Goal: Communication & Community: Connect with others

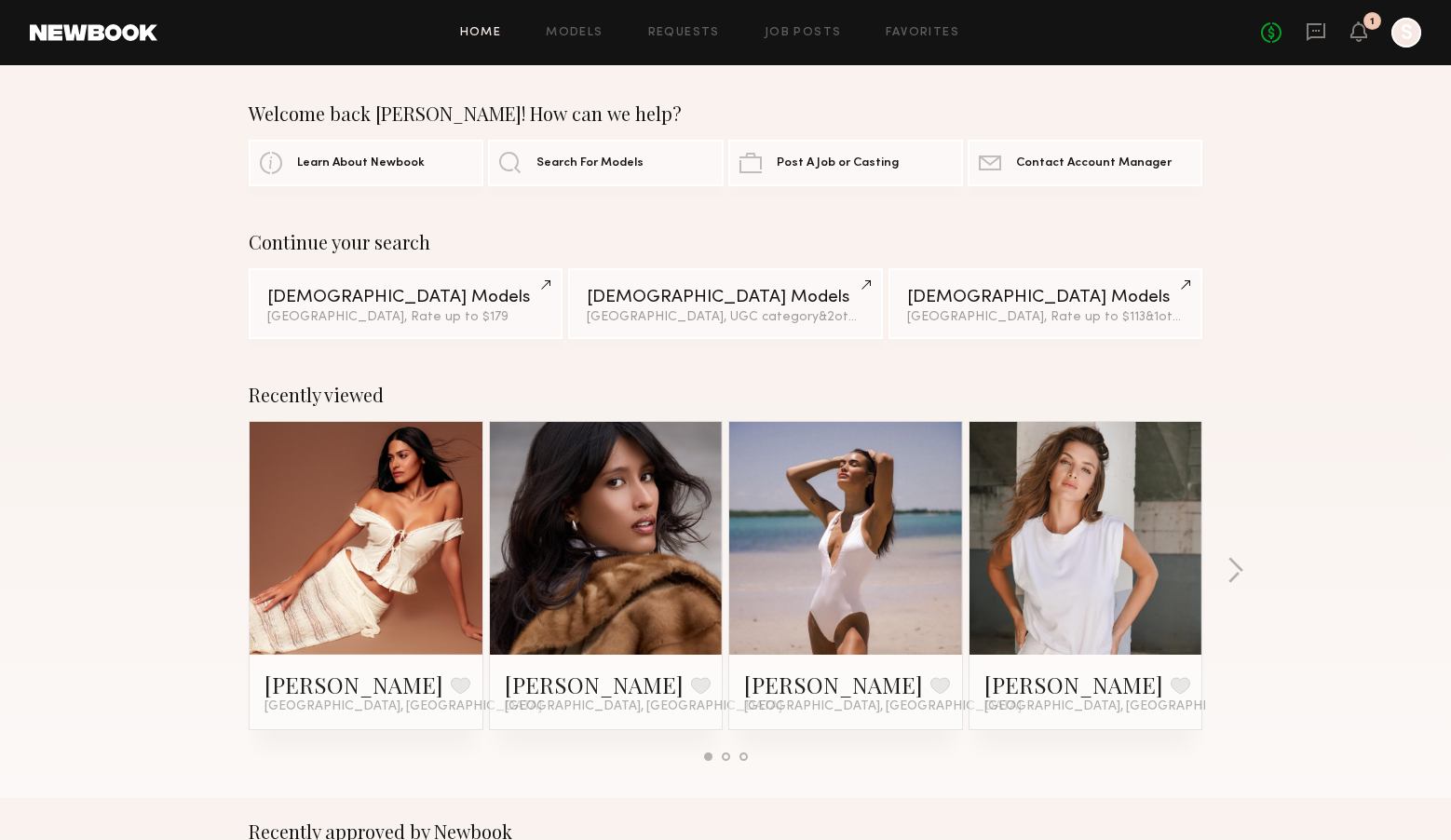
click at [1369, 34] on div "No fees up to $5,000 1 S" at bounding box center [1341, 32] width 160 height 29
click at [1357, 38] on icon at bounding box center [1359, 31] width 17 height 21
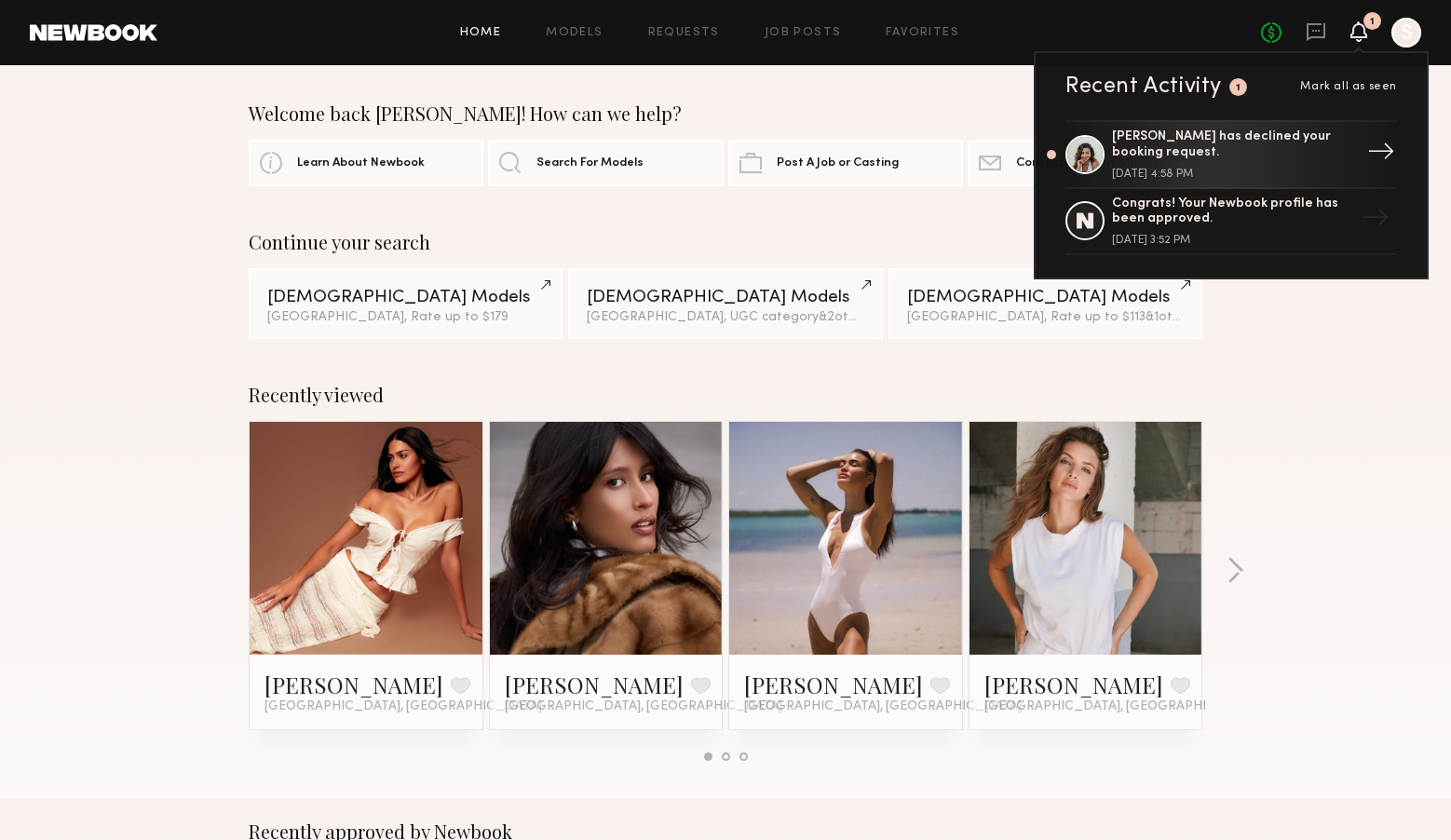
click at [1285, 151] on div "[PERSON_NAME] has declined your booking request." at bounding box center [1234, 145] width 243 height 31
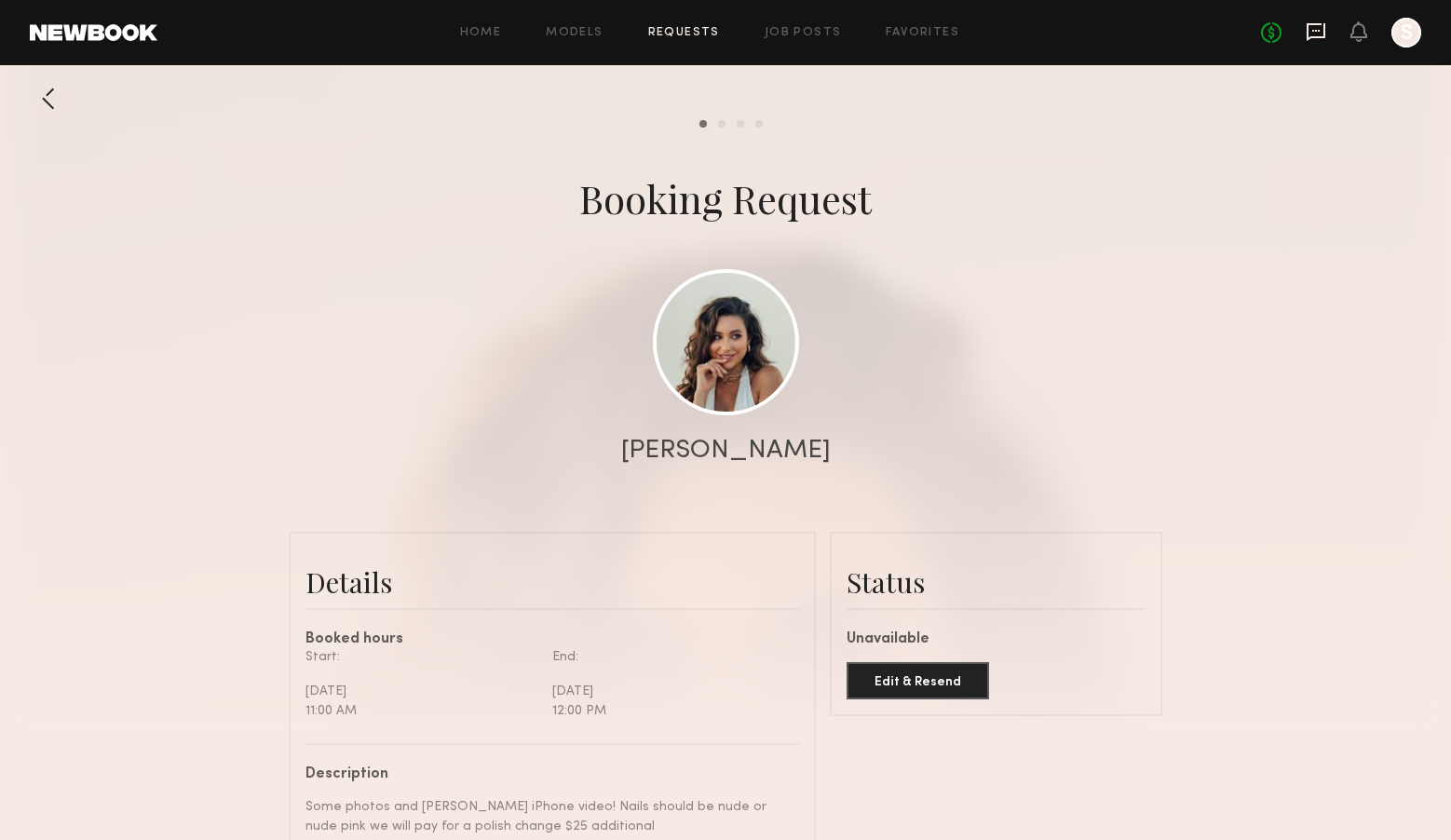
scroll to position [1727, 0]
click at [1310, 31] on icon at bounding box center [1316, 31] width 21 height 21
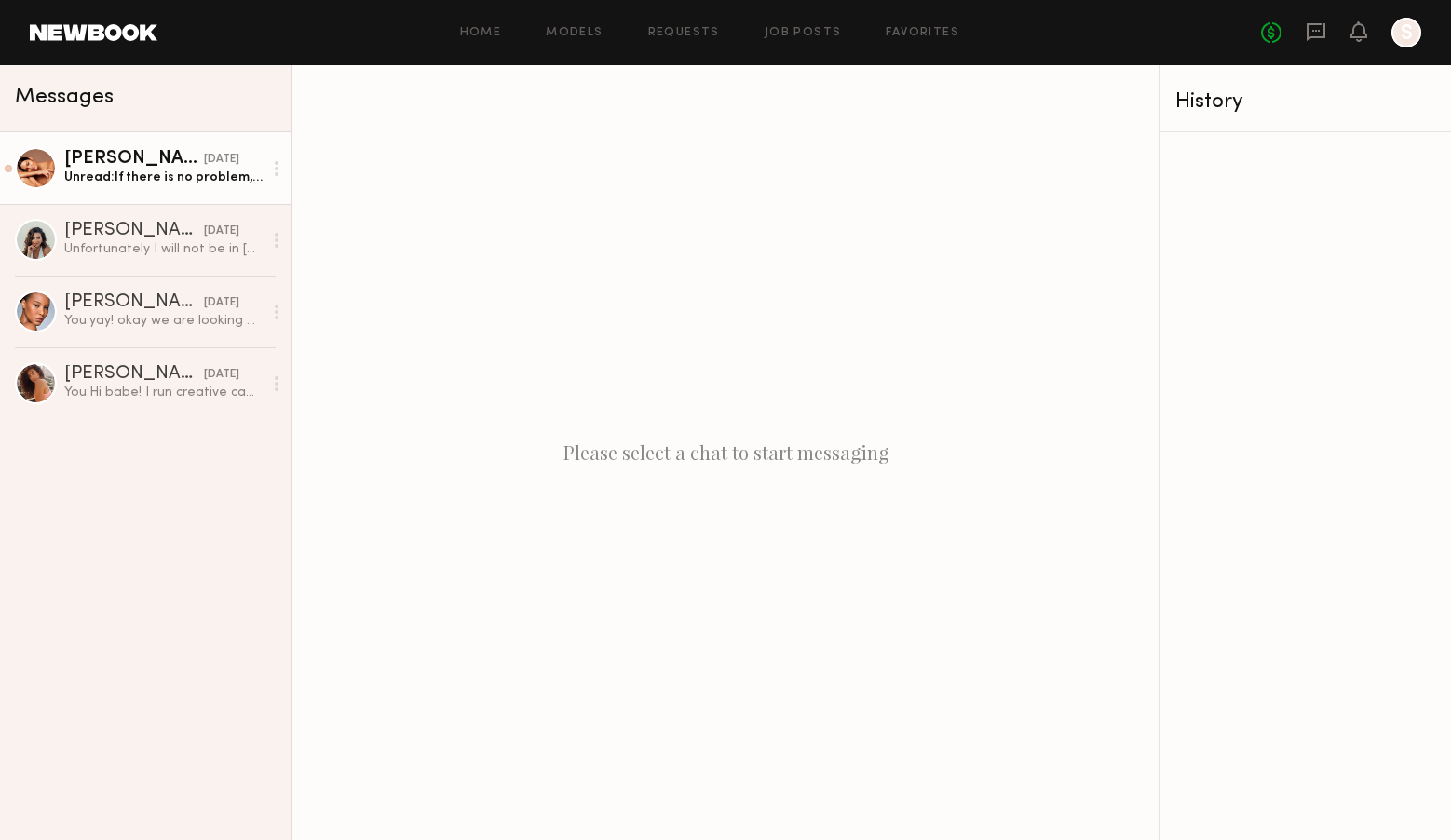
click at [181, 161] on div "[PERSON_NAME]" at bounding box center [134, 158] width 140 height 19
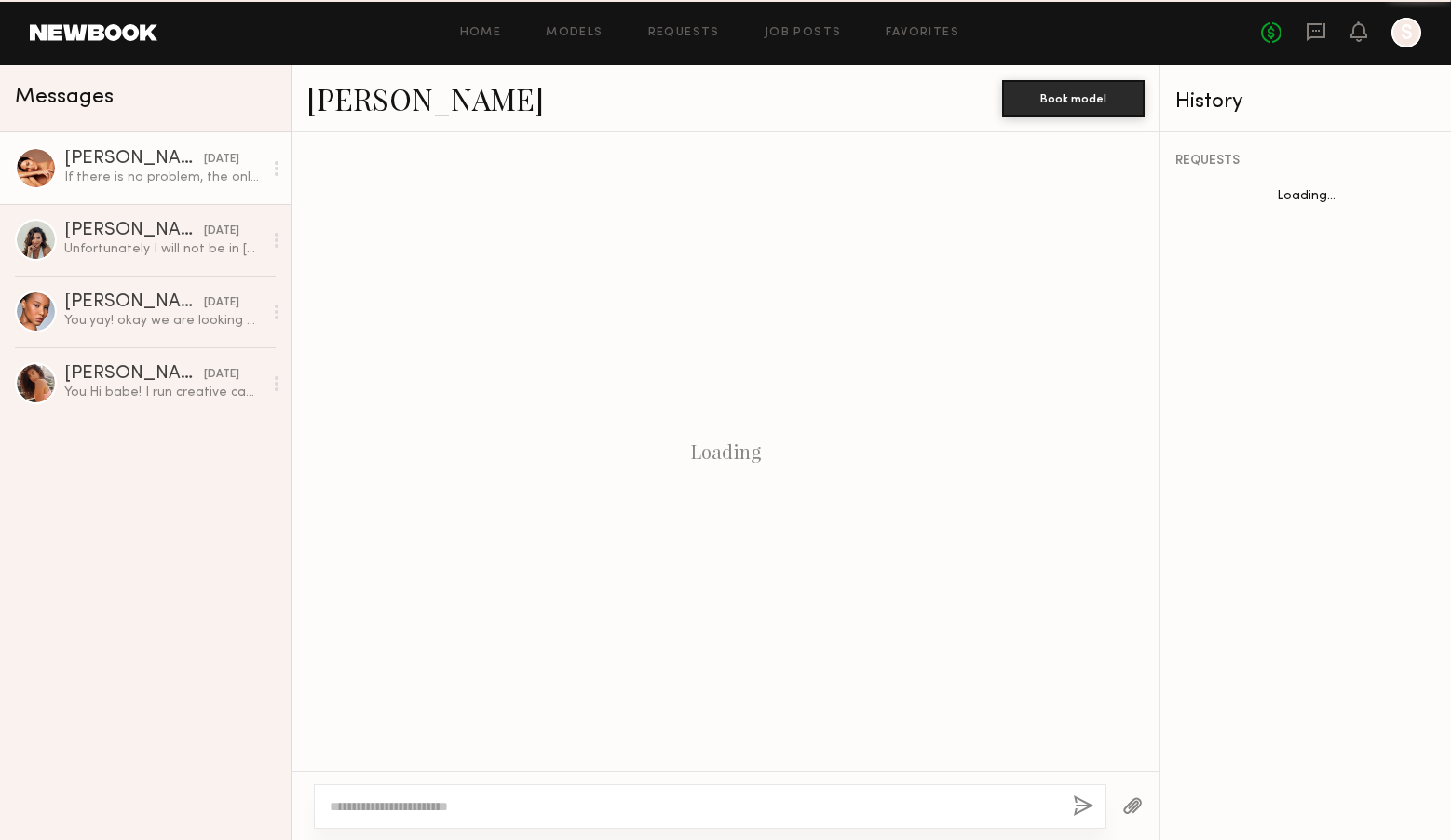
scroll to position [1284, 0]
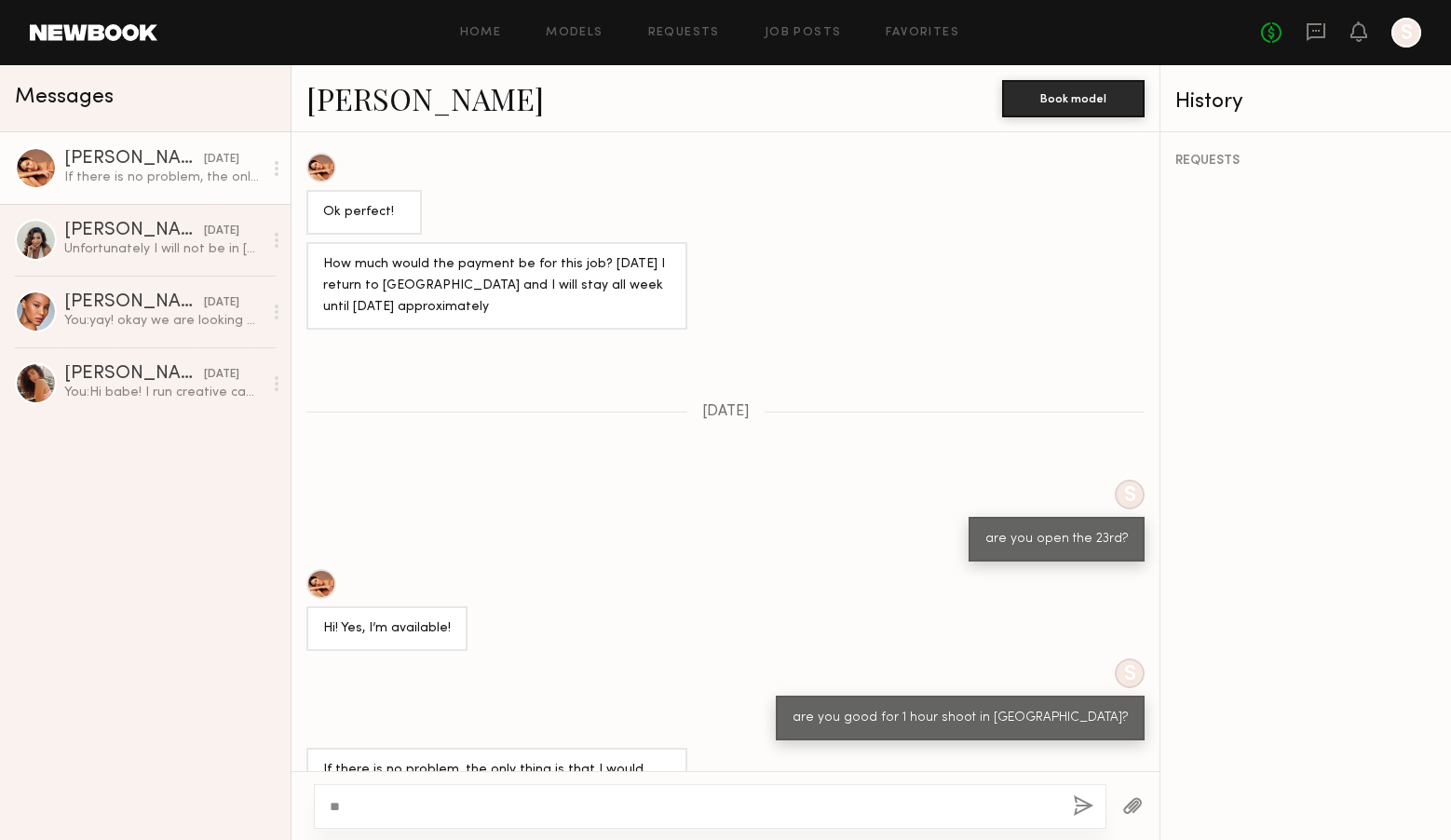
type textarea "*"
type textarea "**********"
click at [1080, 809] on button "button" at bounding box center [1083, 807] width 21 height 23
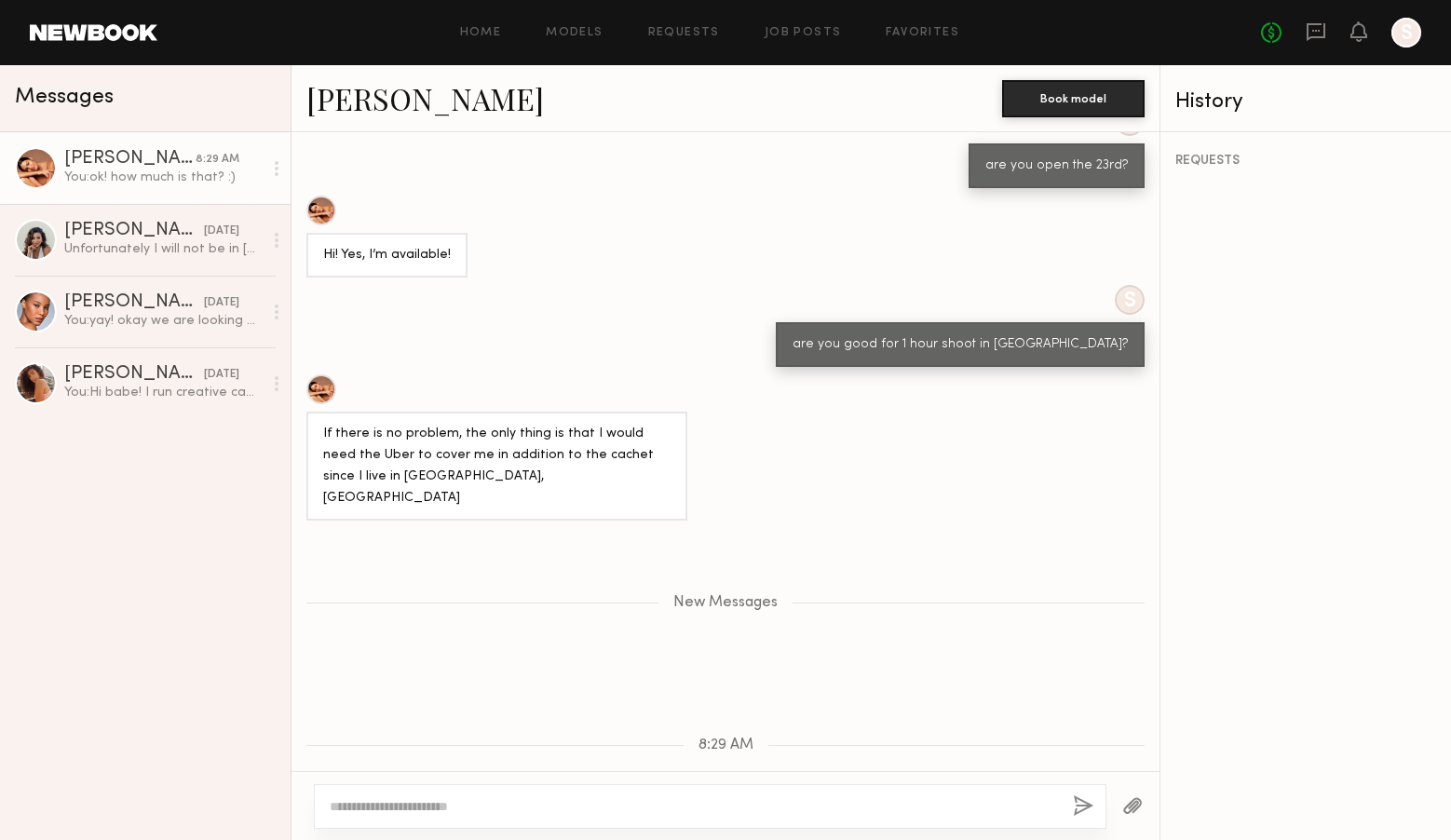
click at [322, 375] on div at bounding box center [321, 389] width 29 height 29
click at [159, 312] on div "You: [PERSON_NAME]! okay we are looking at the 23rd in the late afternoon. woul…" at bounding box center [163, 321] width 199 height 18
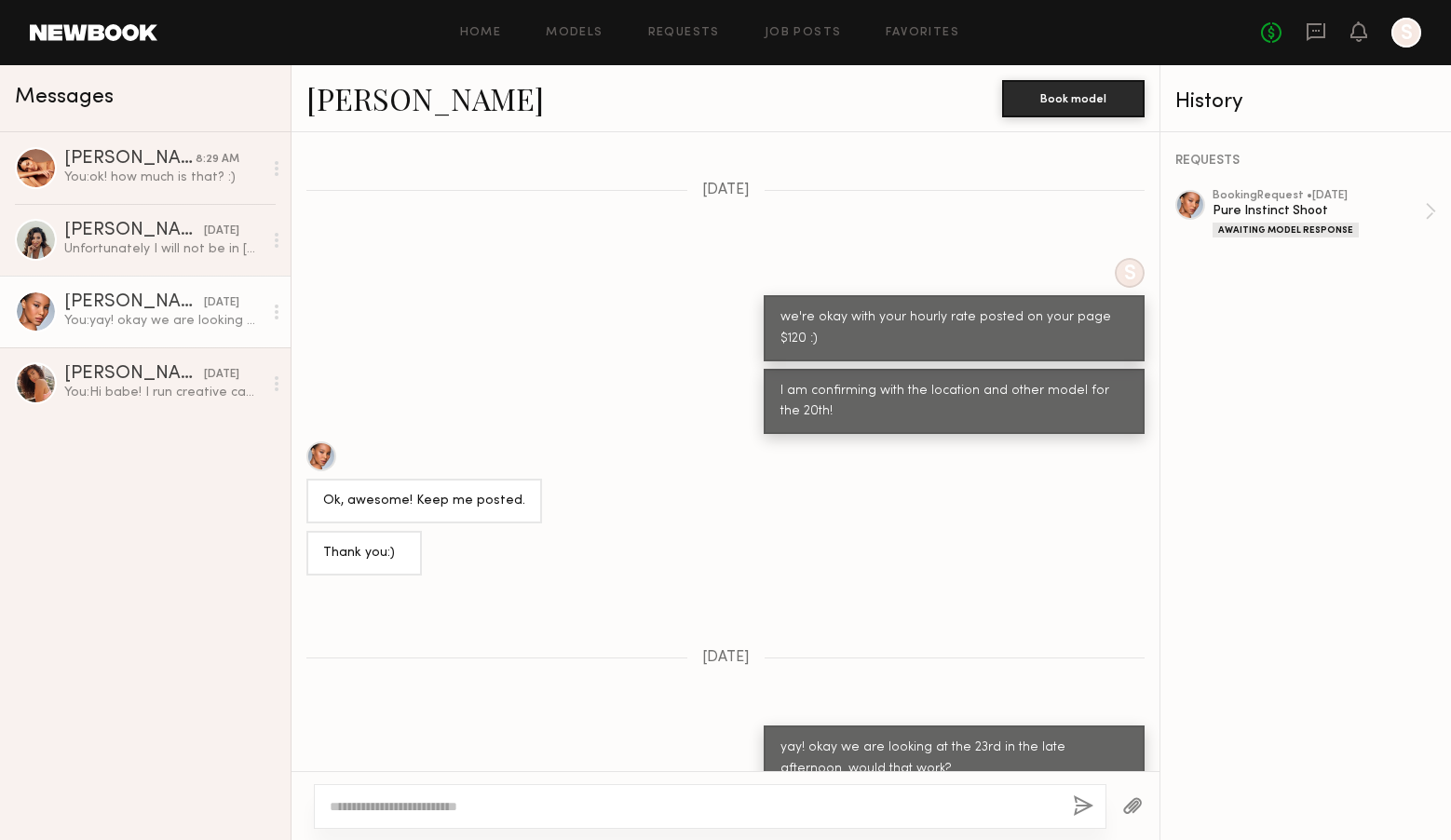
click at [665, 803] on textarea at bounding box center [694, 806] width 729 height 19
type textarea "**********"
click at [1085, 805] on button "button" at bounding box center [1083, 807] width 21 height 23
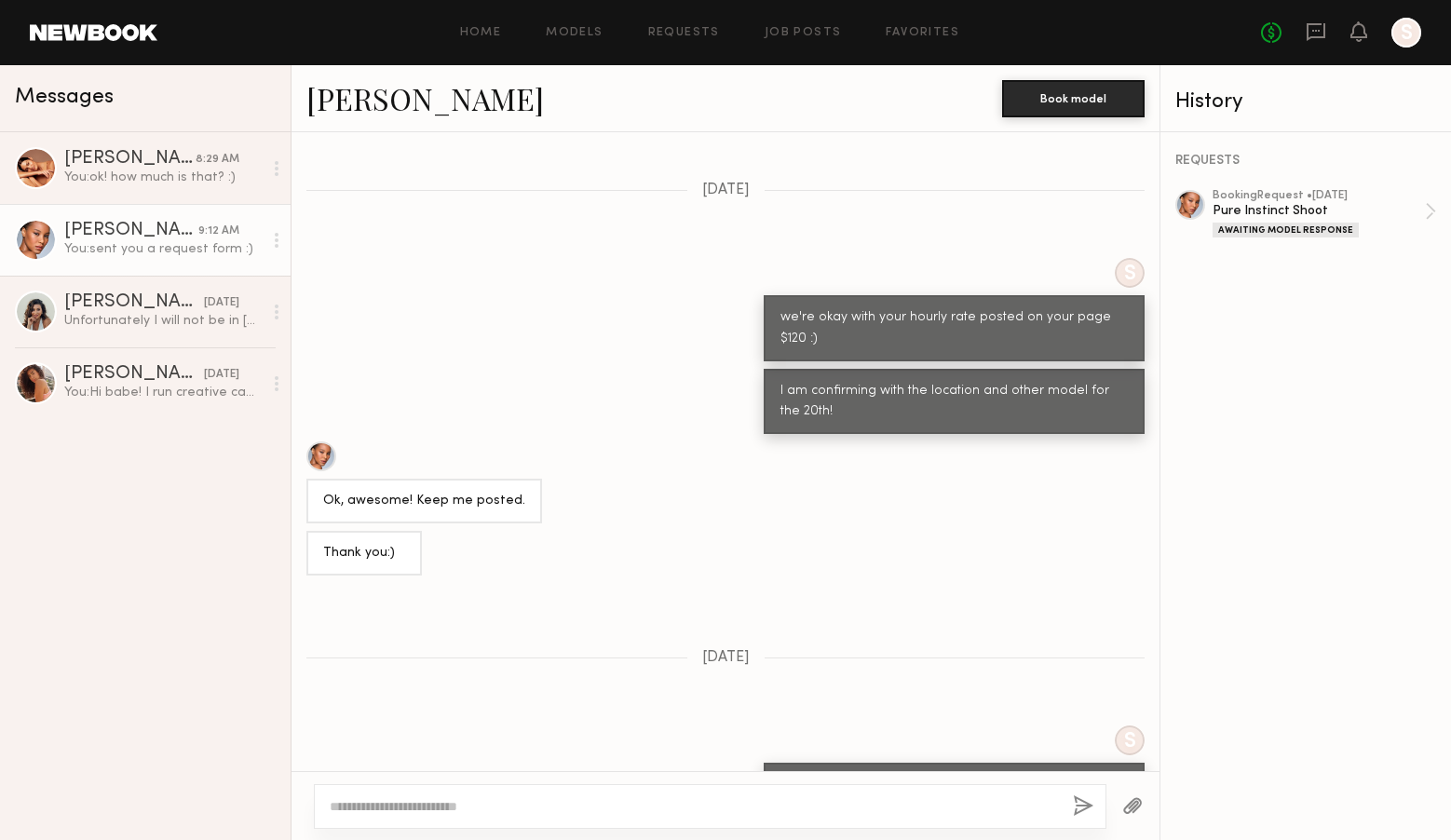
scroll to position [1157, 0]
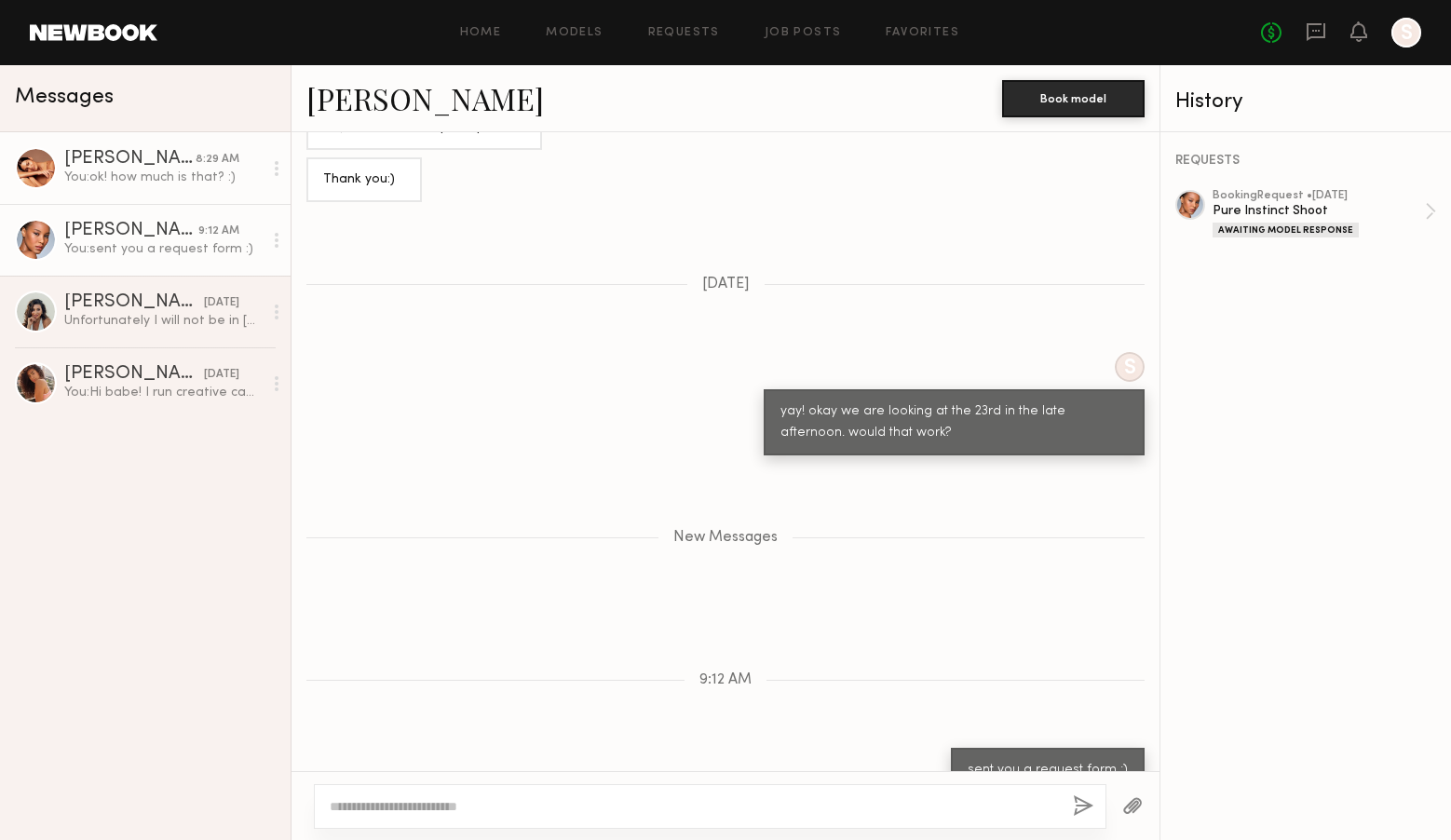
click at [177, 159] on div "[PERSON_NAME]" at bounding box center [130, 158] width 131 height 19
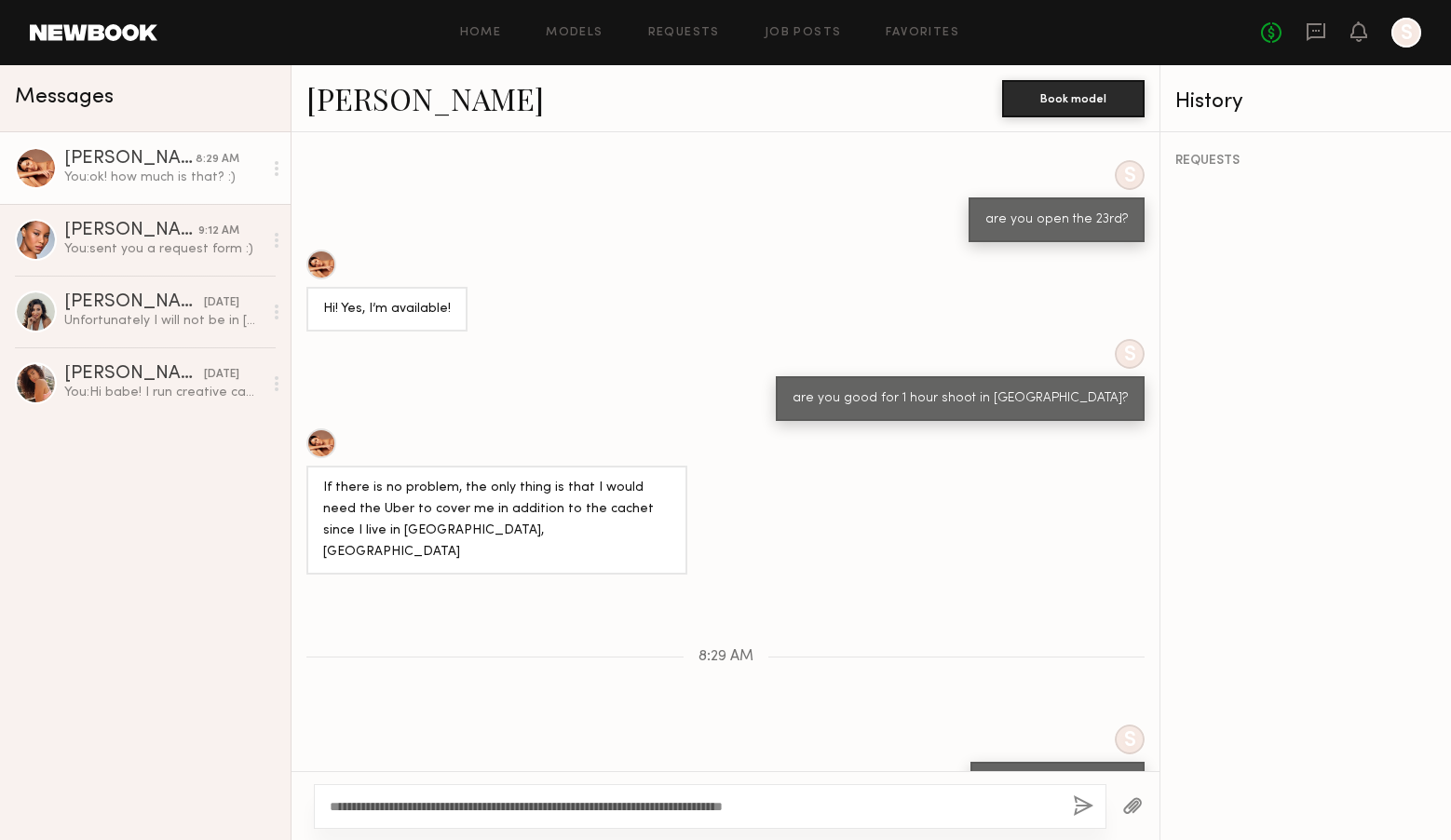
type textarea "**********"
click at [1080, 808] on button "button" at bounding box center [1083, 807] width 21 height 23
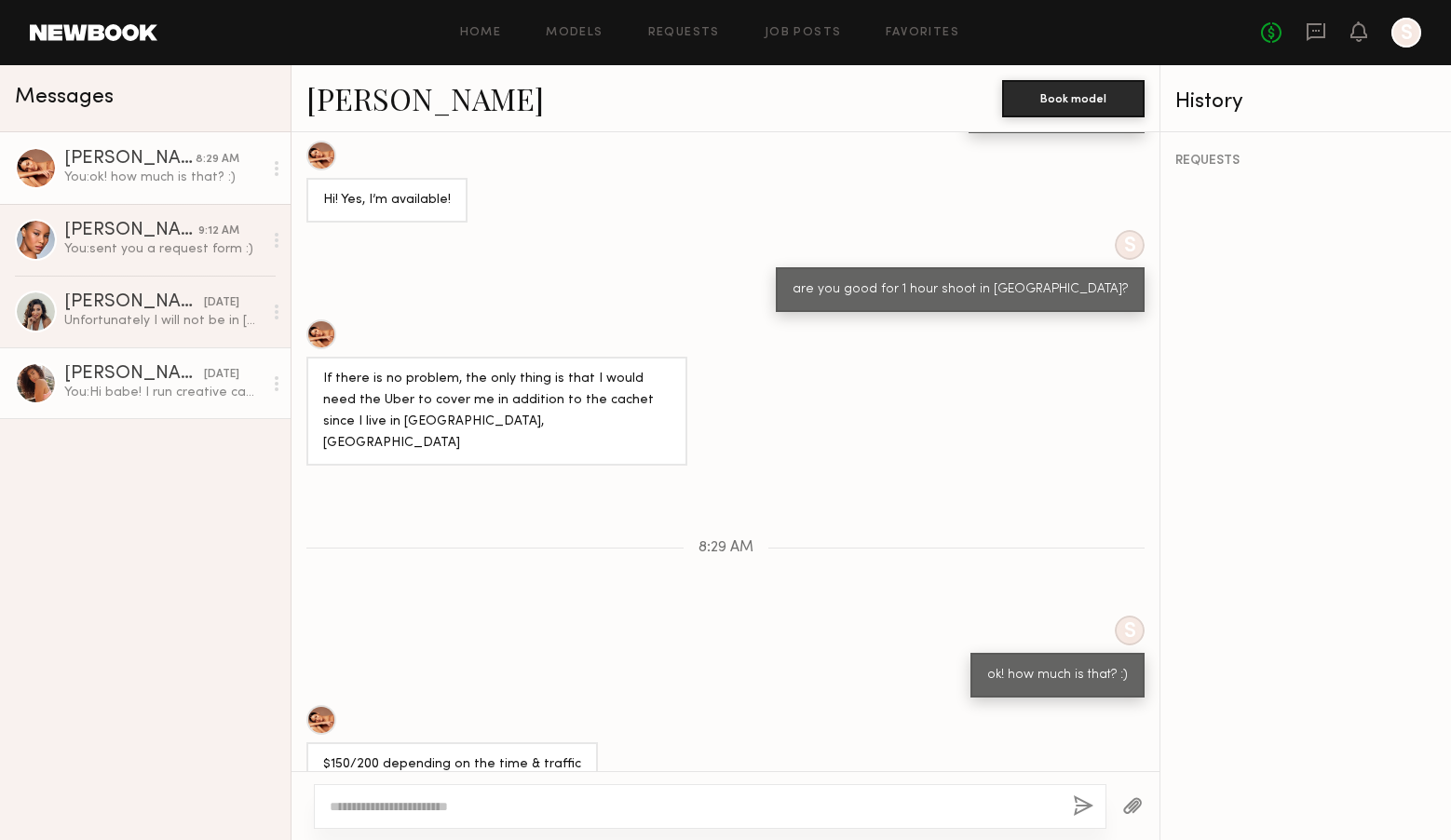
click at [204, 373] on div "[DATE]" at bounding box center [222, 375] width 35 height 18
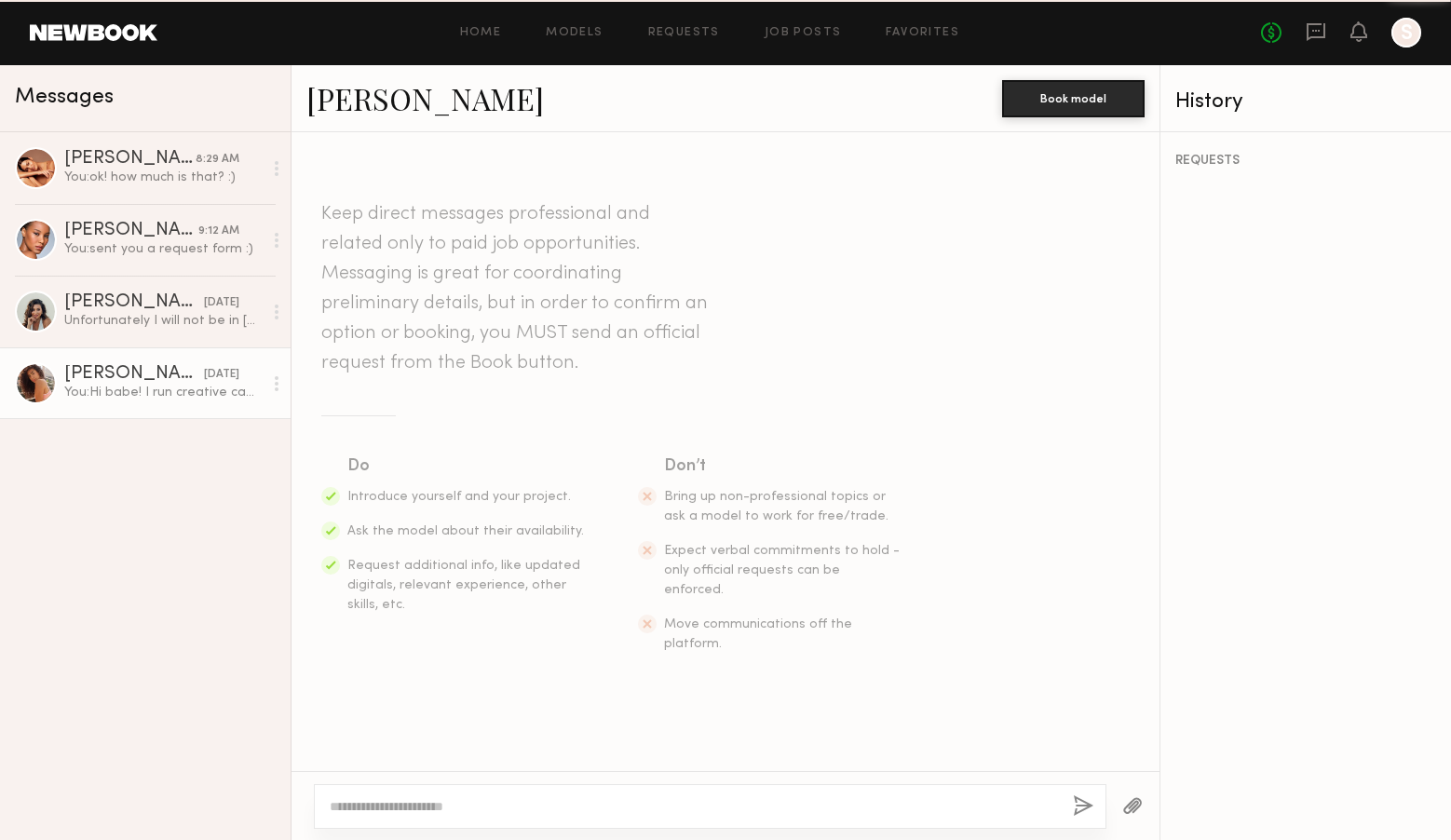
scroll to position [223, 0]
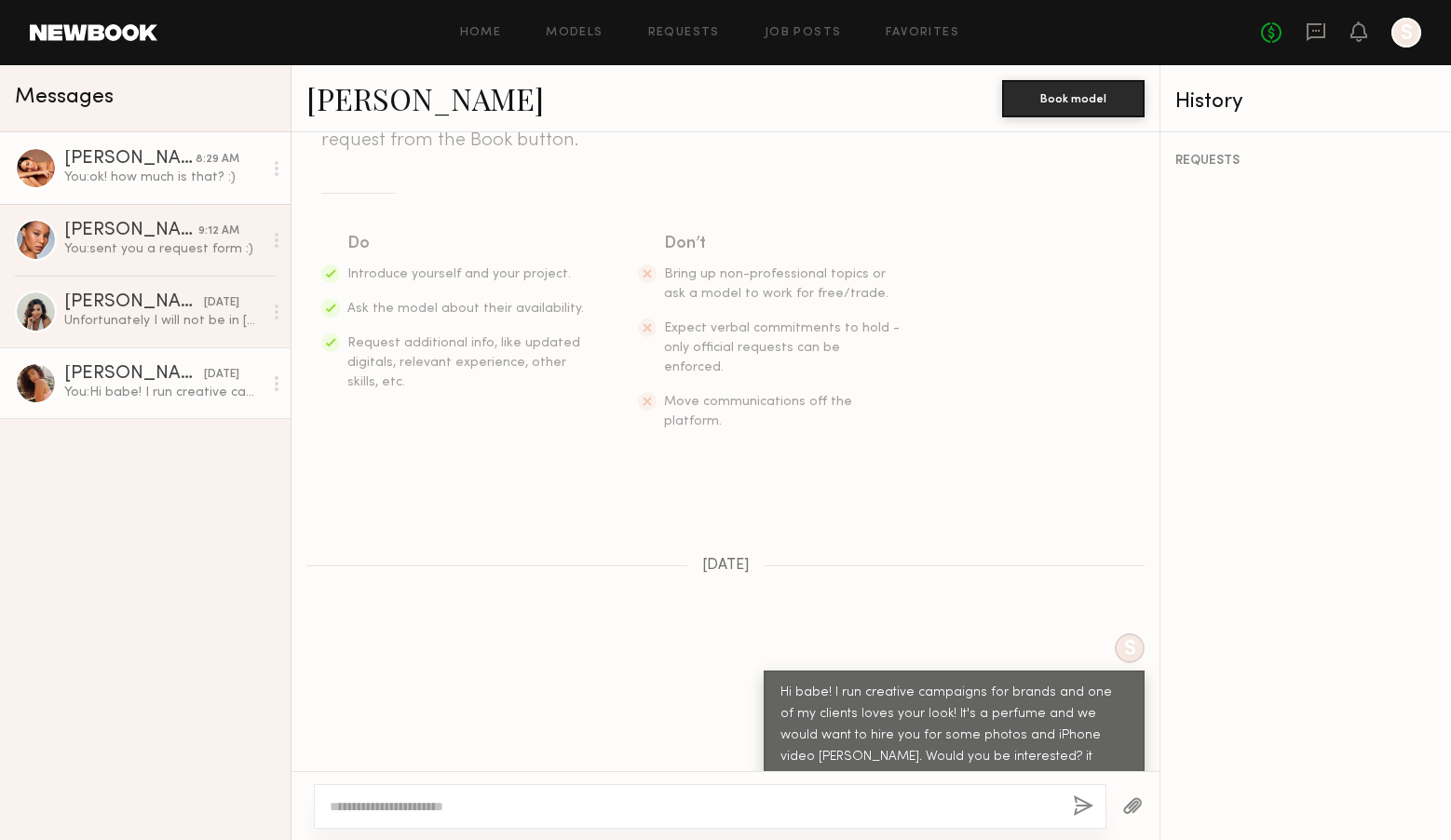
click at [172, 170] on div "You: ok! how much is that? :)" at bounding box center [163, 177] width 199 height 18
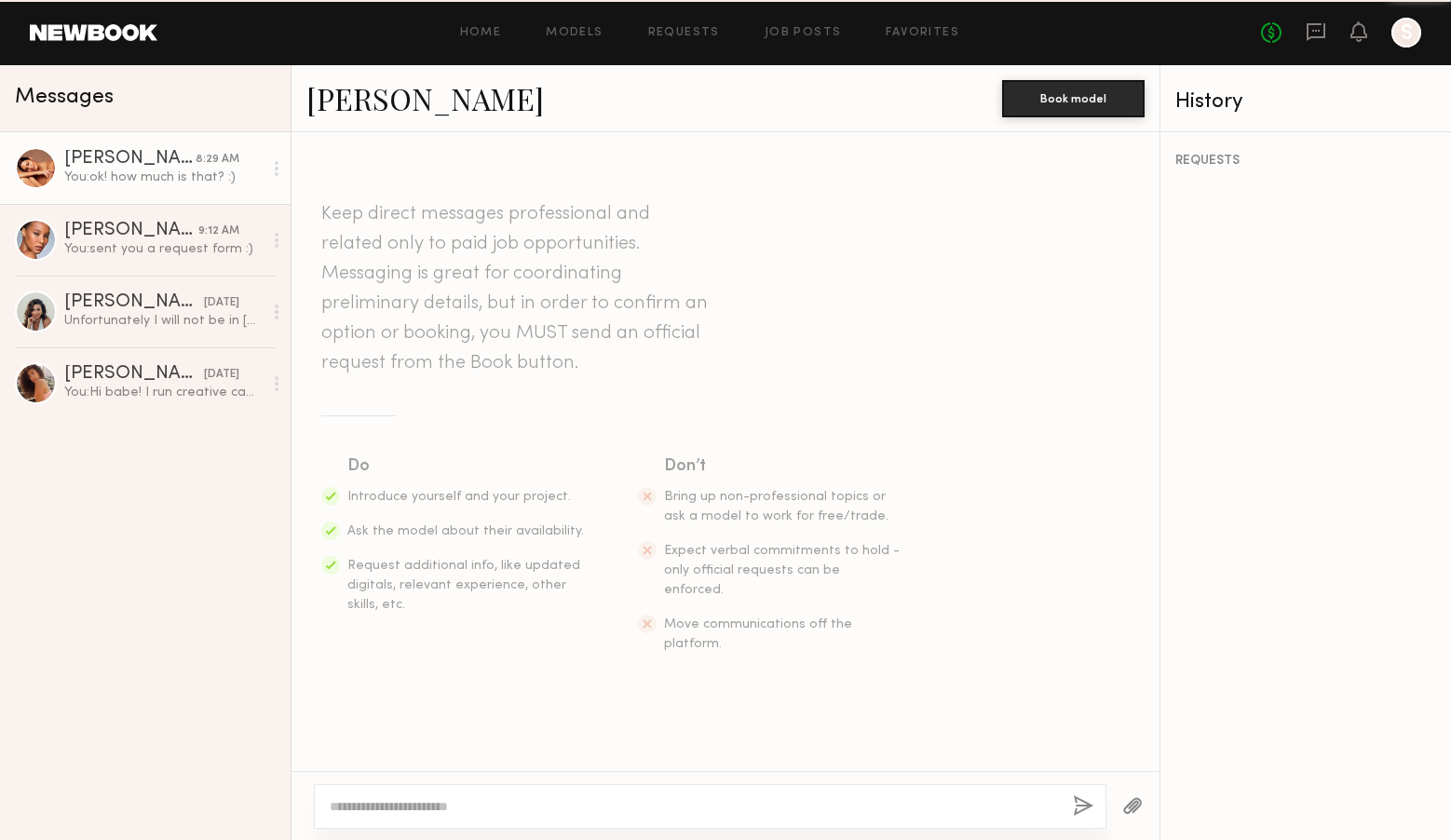
scroll to position [1712, 0]
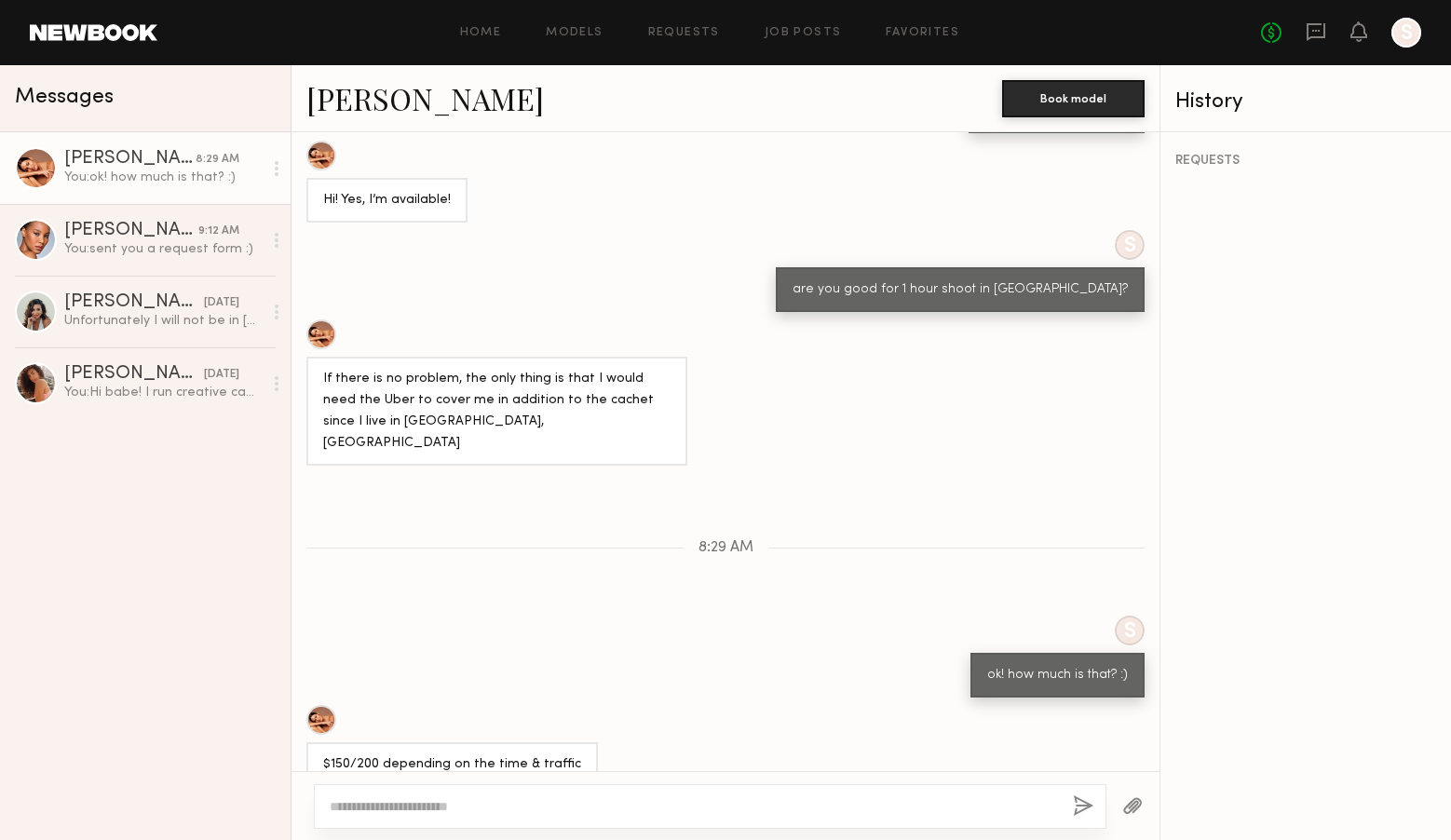
click at [123, 32] on link at bounding box center [93, 32] width 127 height 17
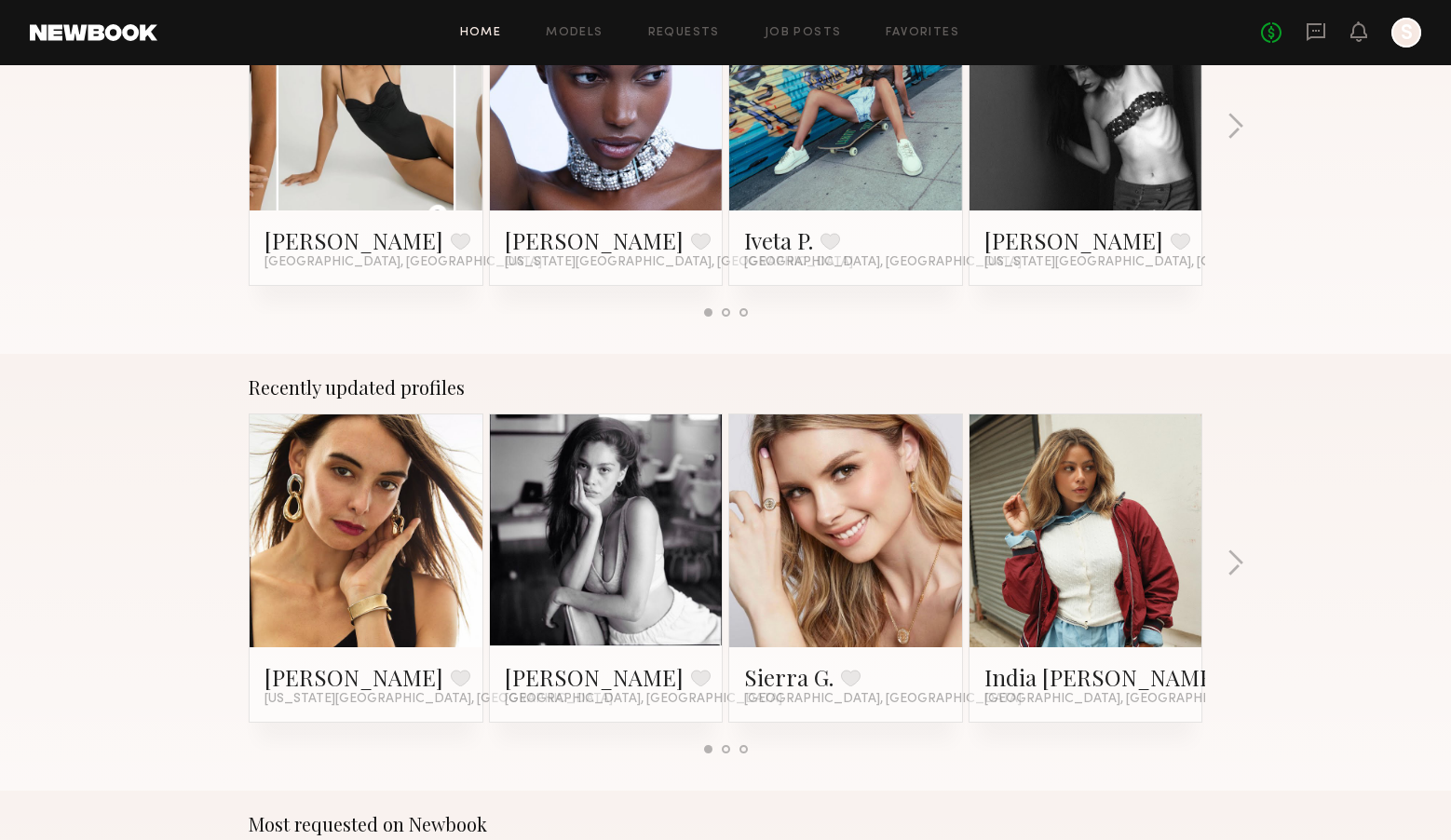
scroll to position [881, 0]
